Goal: Use online tool/utility: Utilize a website feature to perform a specific function

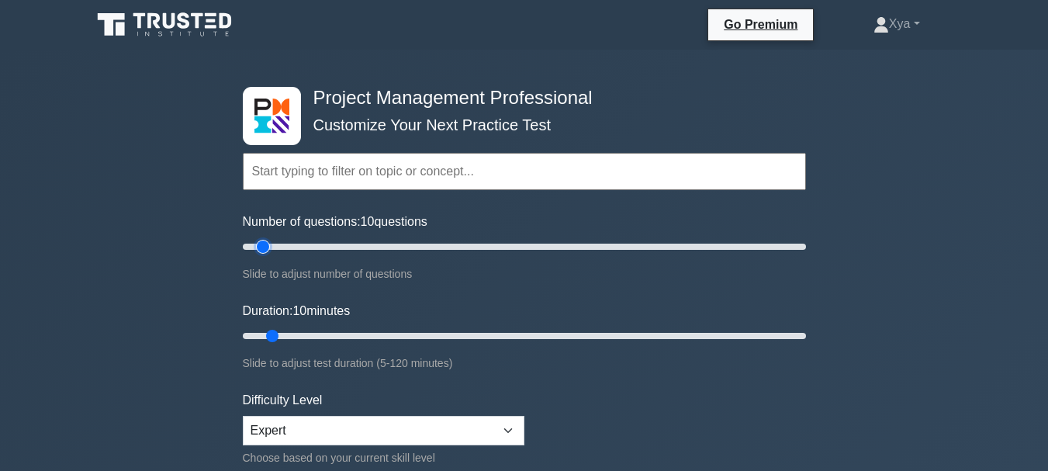
type input "15"
click at [274, 247] on input "Number of questions: 10 questions" at bounding box center [524, 246] width 563 height 19
click at [274, 247] on input "Number of questions: 15 questions" at bounding box center [524, 246] width 563 height 19
click at [282, 334] on input "Duration: 10 minutes" at bounding box center [524, 336] width 563 height 19
type input "15"
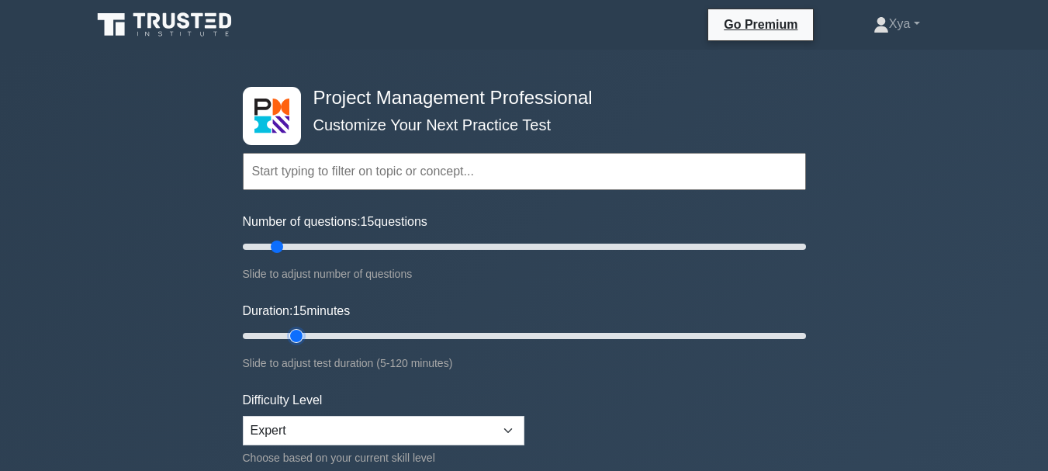
click at [289, 336] on input "Duration: 15 minutes" at bounding box center [524, 336] width 563 height 19
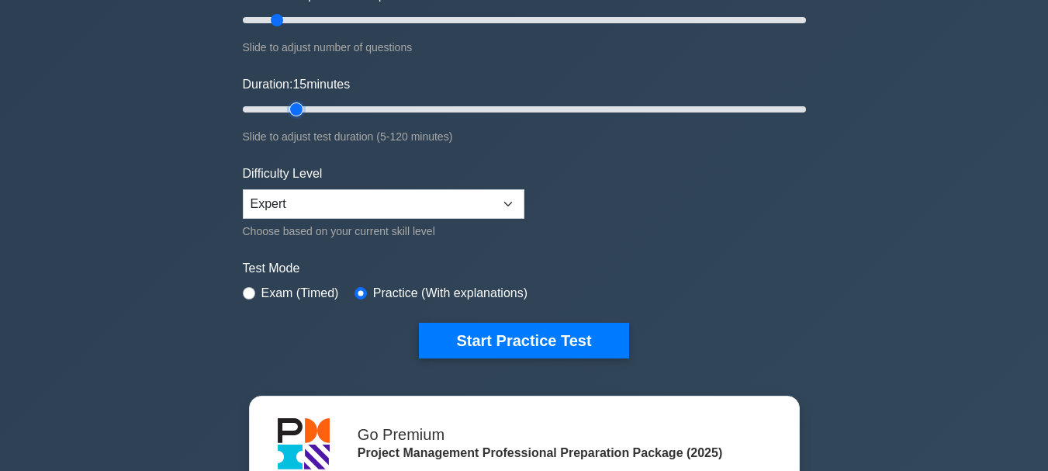
scroll to position [215, 0]
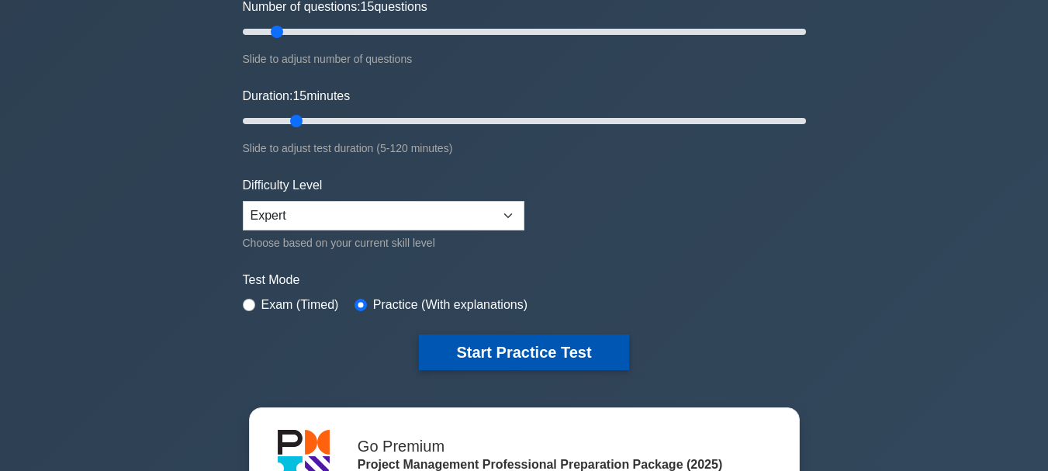
click at [530, 349] on button "Start Practice Test" at bounding box center [523, 352] width 209 height 36
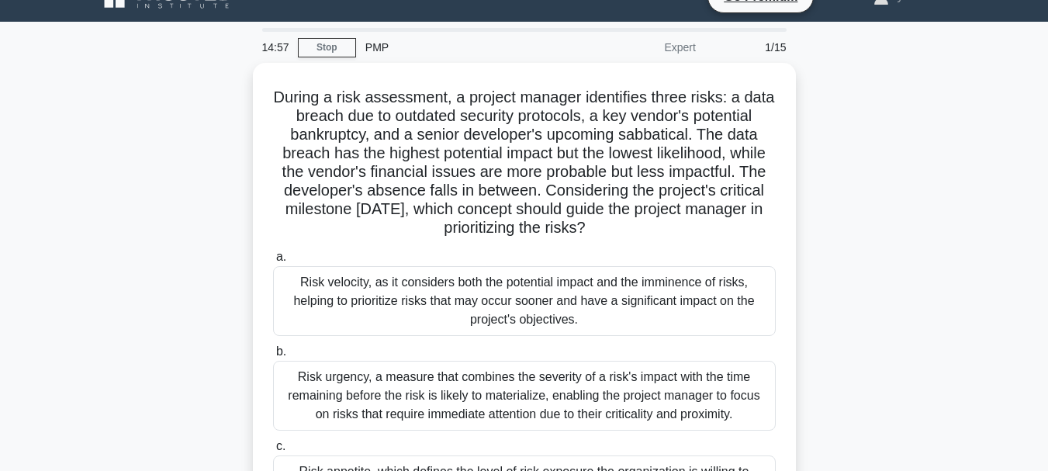
scroll to position [35, 0]
